Goal: Find specific page/section: Find specific page/section

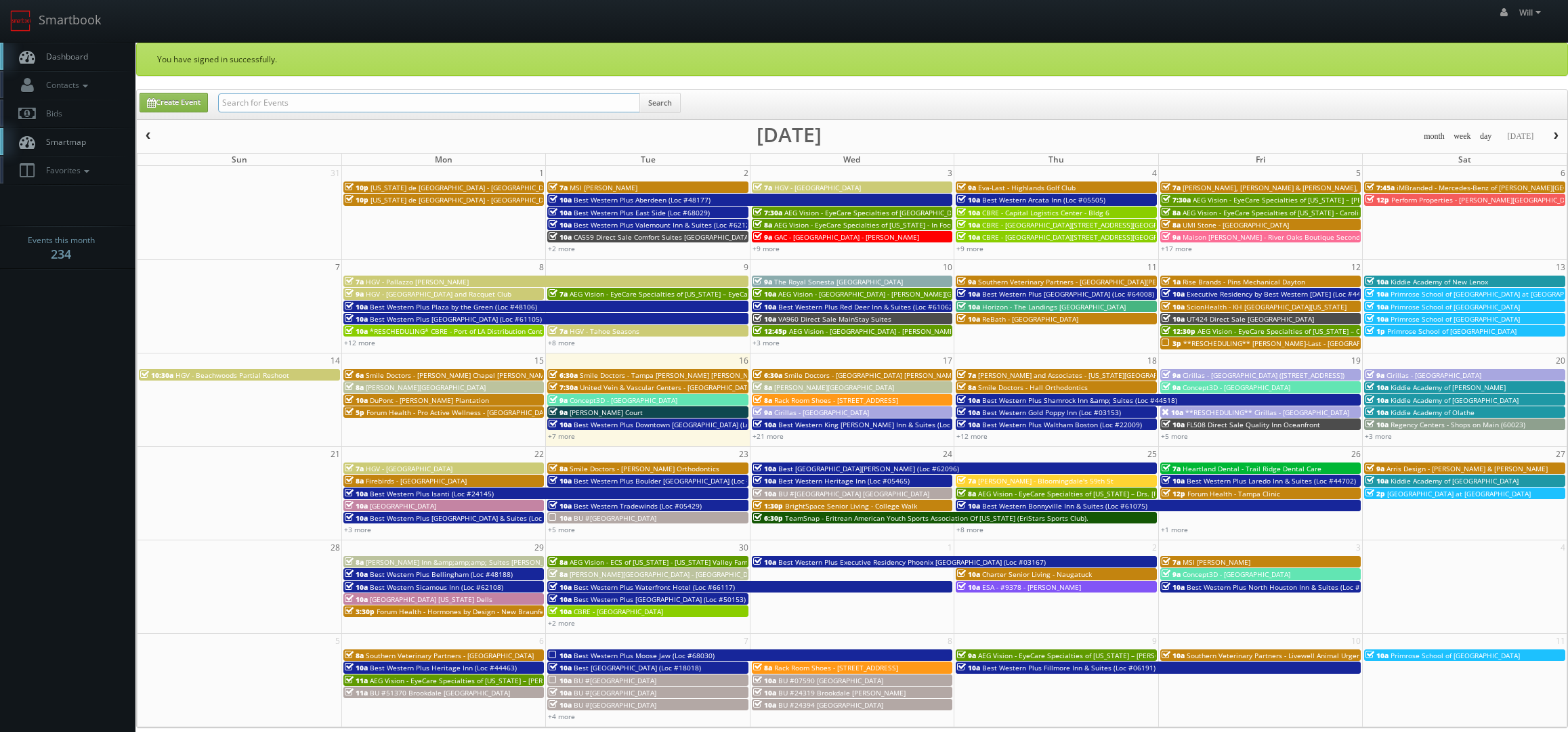
click at [293, 110] on input "text" at bounding box center [429, 102] width 422 height 19
paste input "([DATE]) Best Western Plus Hotel & Conference Center (Loc #21035) - Only 7 Room…"
drag, startPoint x: 264, startPoint y: 105, endPoint x: -31, endPoint y: 115, distance: 295.2
click at [0, 115] on html "Smartbook Toggle Side Navigation Toggle Top Navigation Will Will Profile Logout…" at bounding box center [784, 503] width 1568 height 1006
type input "Best Western Plus Hotel & Conference Center (Loc #21035)"
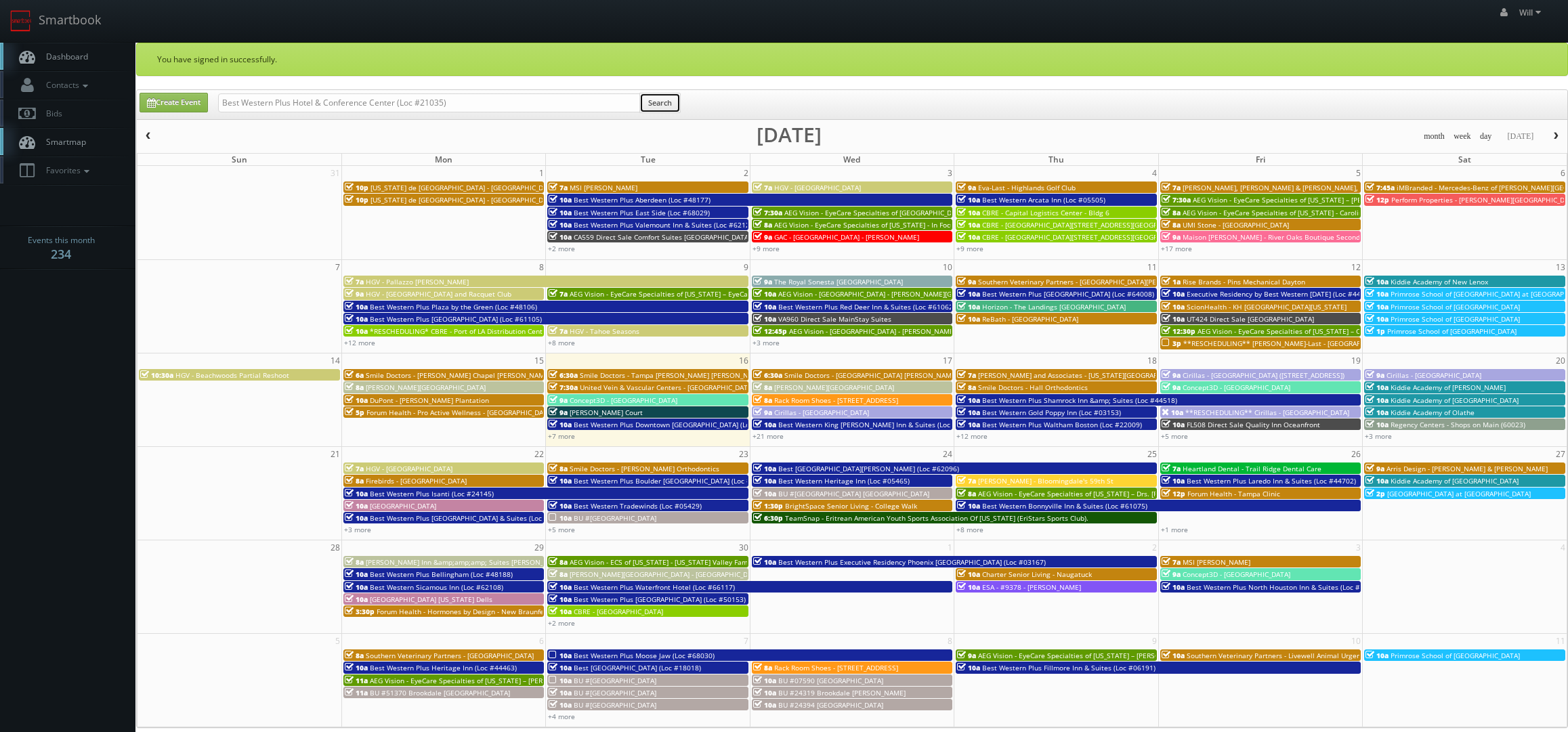
click at [668, 104] on button "Search" at bounding box center [659, 102] width 41 height 20
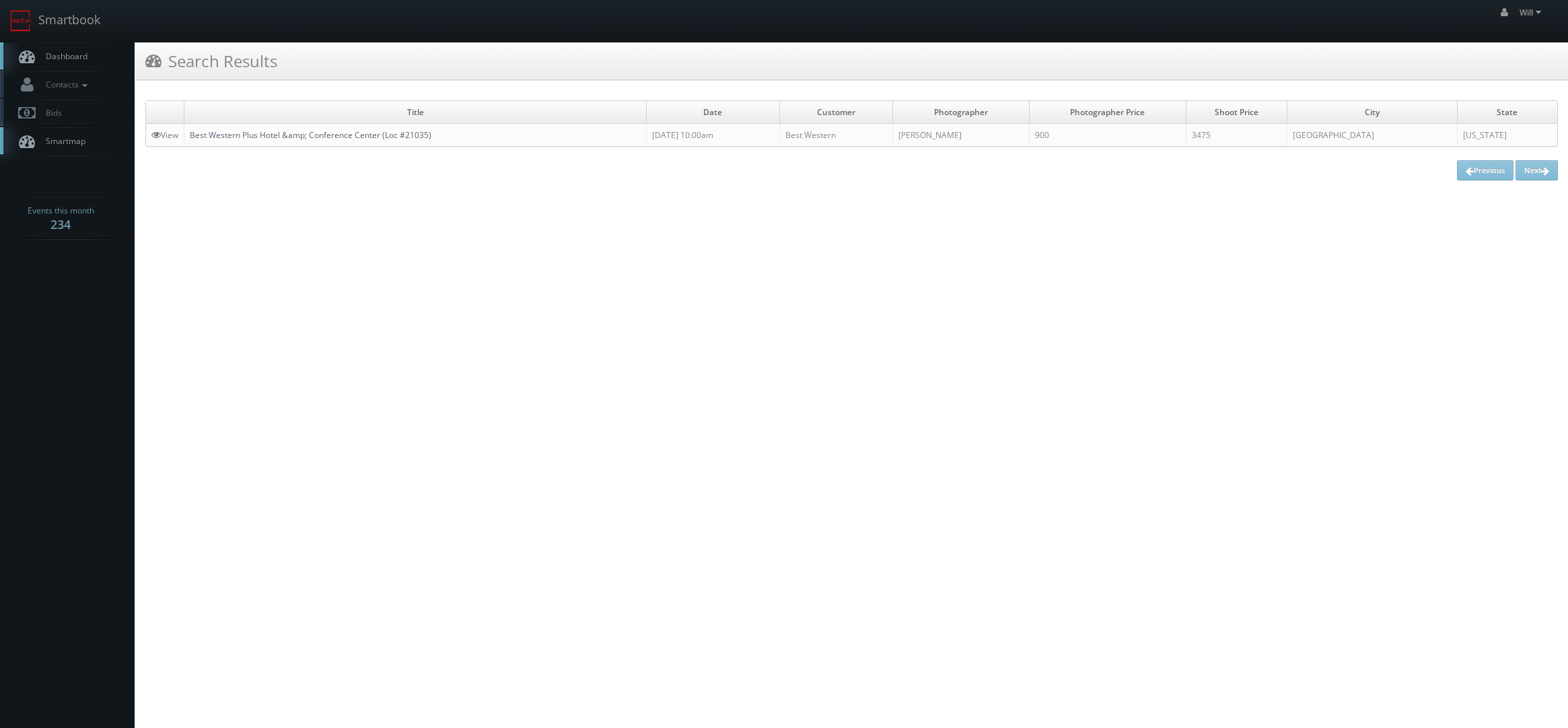
click at [318, 131] on link "Best Western Plus Hotel &amp; Conference Center (Loc #21035)" at bounding box center [311, 135] width 241 height 11
